Goal: Information Seeking & Learning: Learn about a topic

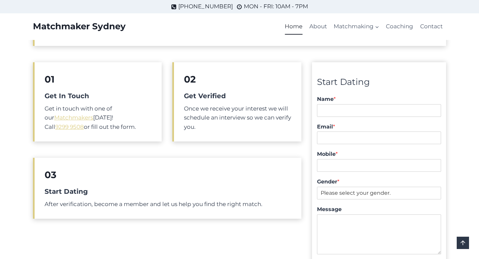
scroll to position [221, 0]
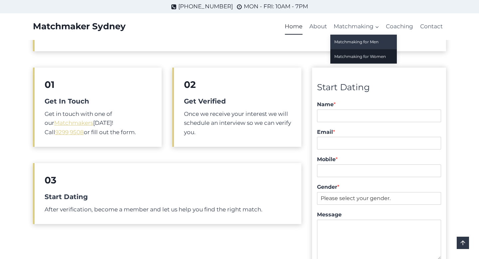
click at [359, 43] on link "Matchmaking for Men" at bounding box center [363, 42] width 66 height 14
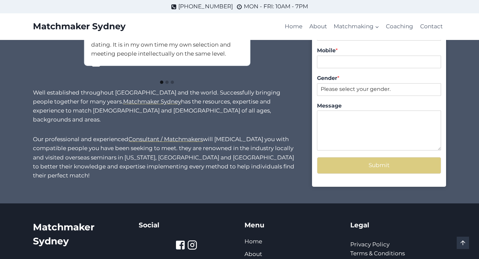
scroll to position [513, 0]
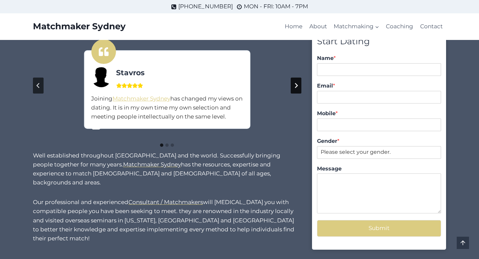
click at [295, 88] on button "Next slide" at bounding box center [296, 85] width 11 height 16
click at [296, 88] on button "Next slide" at bounding box center [296, 85] width 11 height 16
click at [296, 88] on button "Go to first slide" at bounding box center [296, 85] width 11 height 16
click at [296, 88] on button "Next slide" at bounding box center [296, 85] width 11 height 16
